Goal: Browse casually: Explore the website without a specific task or goal

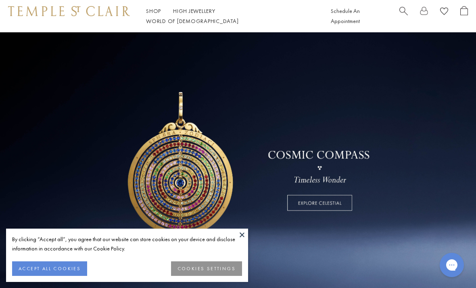
click at [68, 264] on button "ACCEPT ALL COOKIES" at bounding box center [49, 268] width 75 height 15
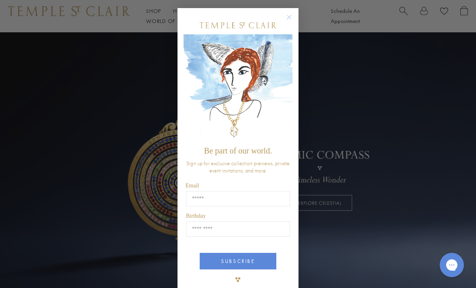
click at [156, 19] on div "Close dialog Be part of our world. Sign up for exclusive collection previews, p…" at bounding box center [238, 144] width 476 height 288
click at [290, 20] on circle "Close dialog" at bounding box center [289, 18] width 10 height 10
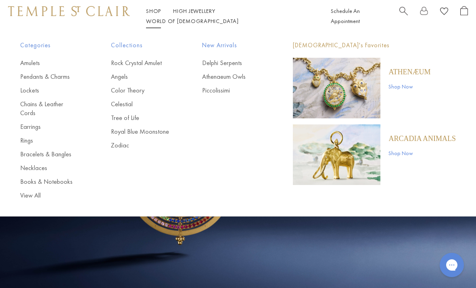
click at [38, 191] on link "View All" at bounding box center [49, 195] width 58 height 9
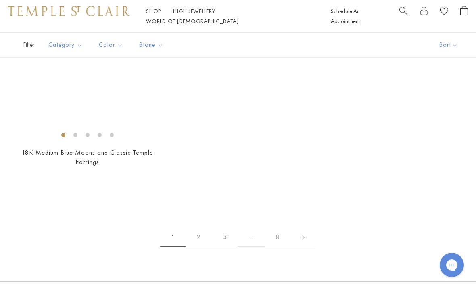
scroll to position [5194, 0]
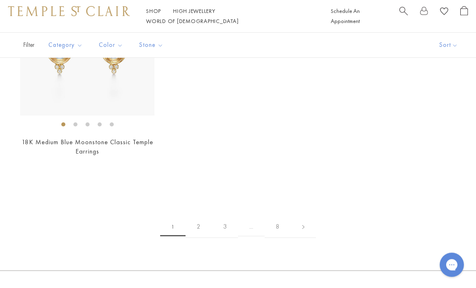
click at [201, 217] on link "2" at bounding box center [199, 227] width 26 height 22
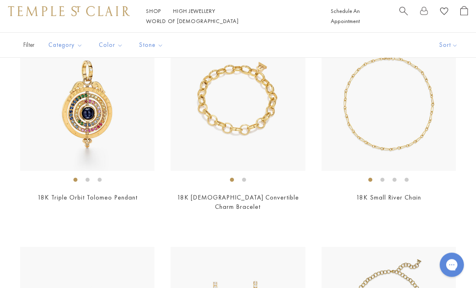
scroll to position [1504, 0]
click at [123, 125] on img at bounding box center [87, 103] width 134 height 134
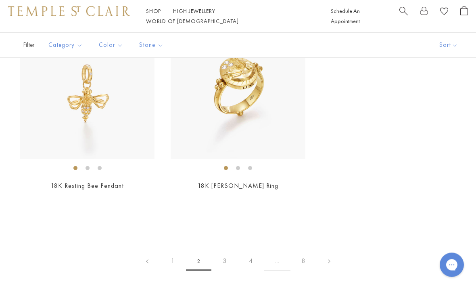
scroll to position [3332, 0]
click at [227, 250] on link "3" at bounding box center [224, 261] width 26 height 22
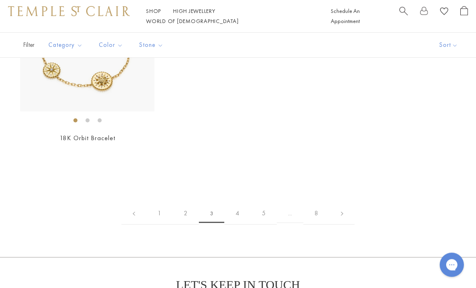
scroll to position [3392, 0]
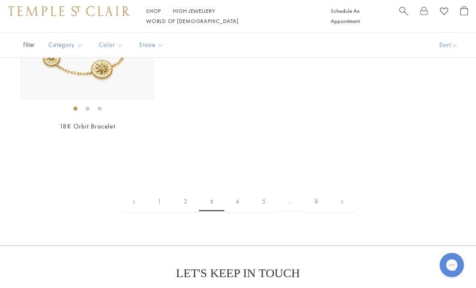
click at [240, 197] on link "4" at bounding box center [237, 201] width 26 height 22
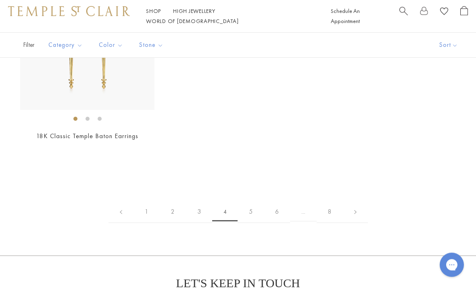
scroll to position [2782, 0]
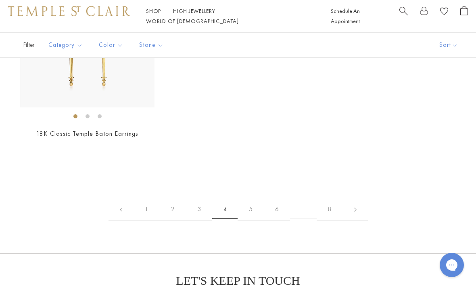
click at [253, 198] on link "5" at bounding box center [251, 209] width 26 height 22
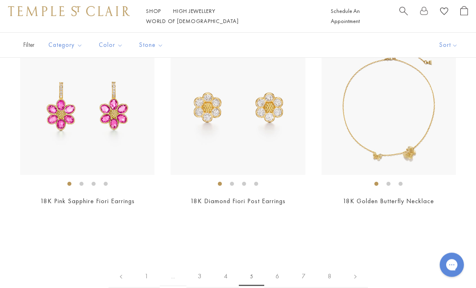
scroll to position [2706, 0]
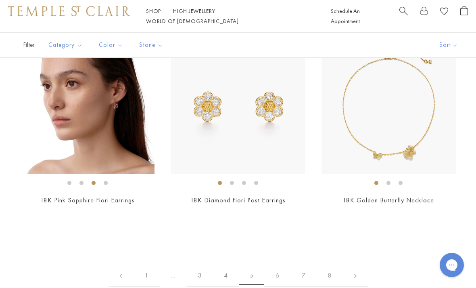
click at [119, 132] on img at bounding box center [87, 106] width 134 height 134
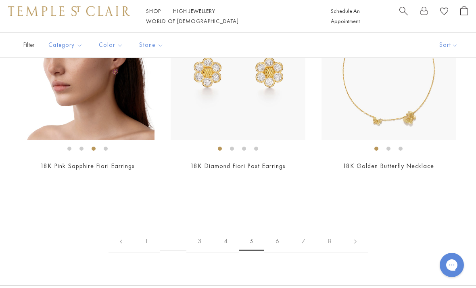
scroll to position [2741, 0]
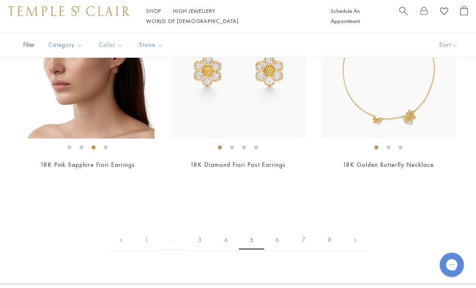
click at [281, 236] on link "6" at bounding box center [277, 240] width 26 height 22
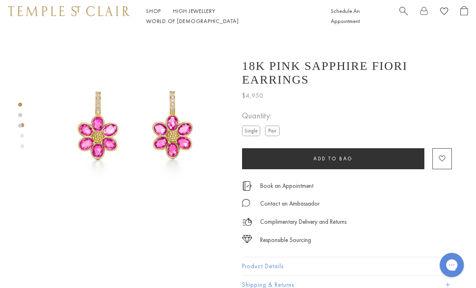
click at [276, 125] on label "Pair" at bounding box center [272, 130] width 15 height 10
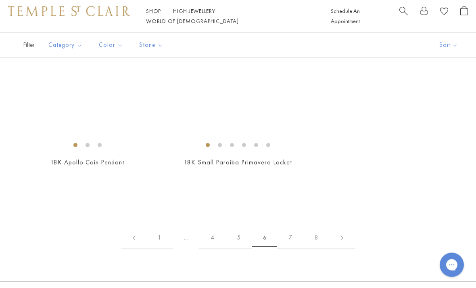
scroll to position [2756, 0]
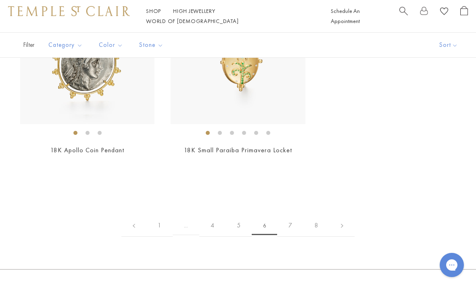
click at [291, 220] on link "7" at bounding box center [290, 225] width 26 height 22
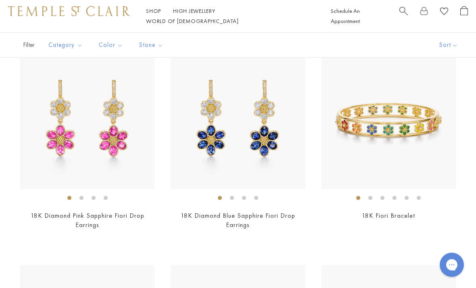
scroll to position [681, 0]
click at [117, 148] on img at bounding box center [87, 121] width 134 height 134
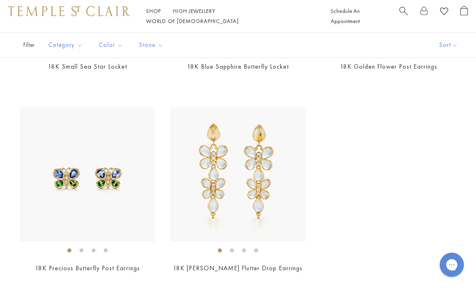
scroll to position [3653, 0]
click at [245, 182] on img at bounding box center [238, 174] width 134 height 134
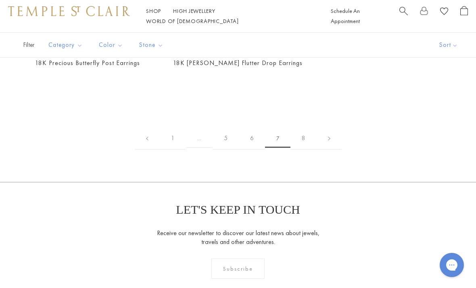
scroll to position [3858, 0]
click at [305, 131] on link "8" at bounding box center [303, 137] width 26 height 22
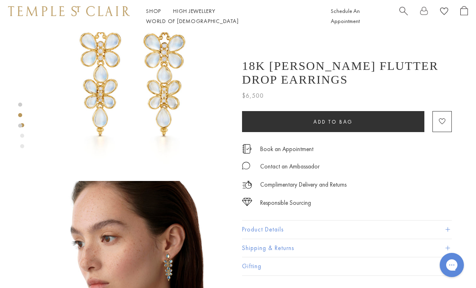
scroll to position [40, 0]
